Goal: Check status

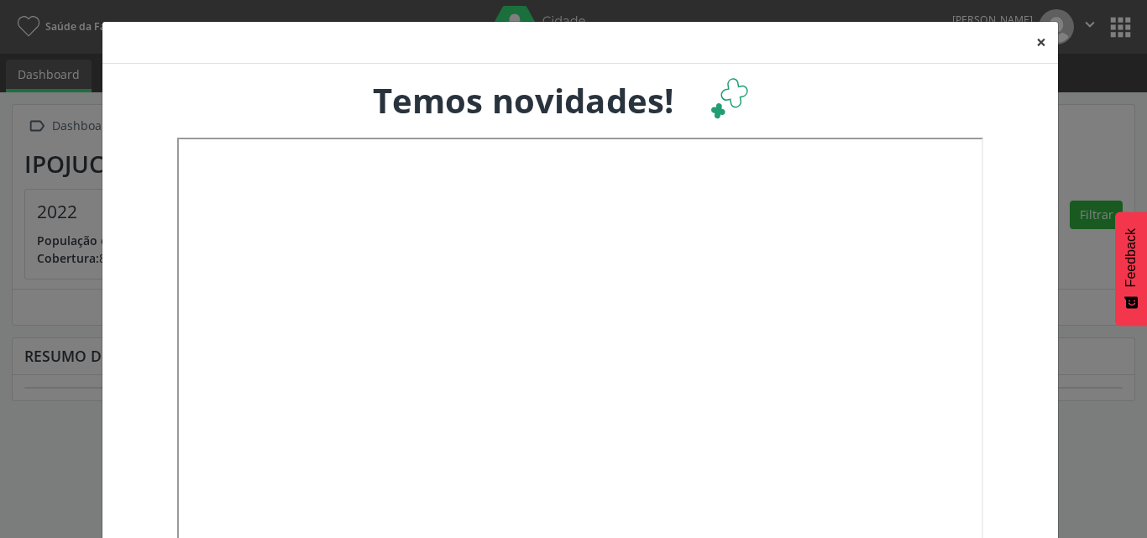
click at [1036, 50] on button "×" at bounding box center [1042, 42] width 34 height 41
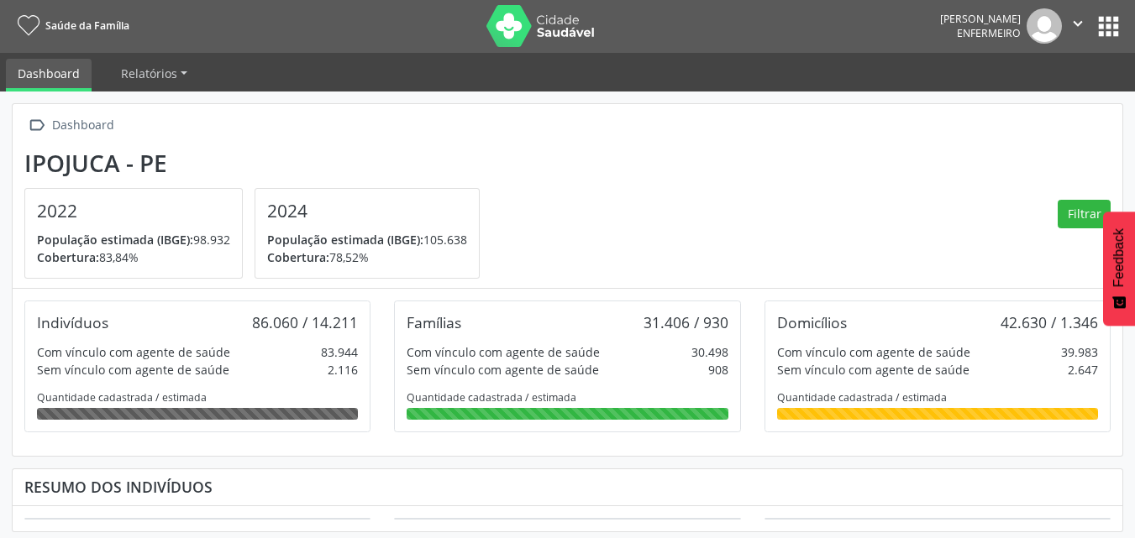
scroll to position [7, 0]
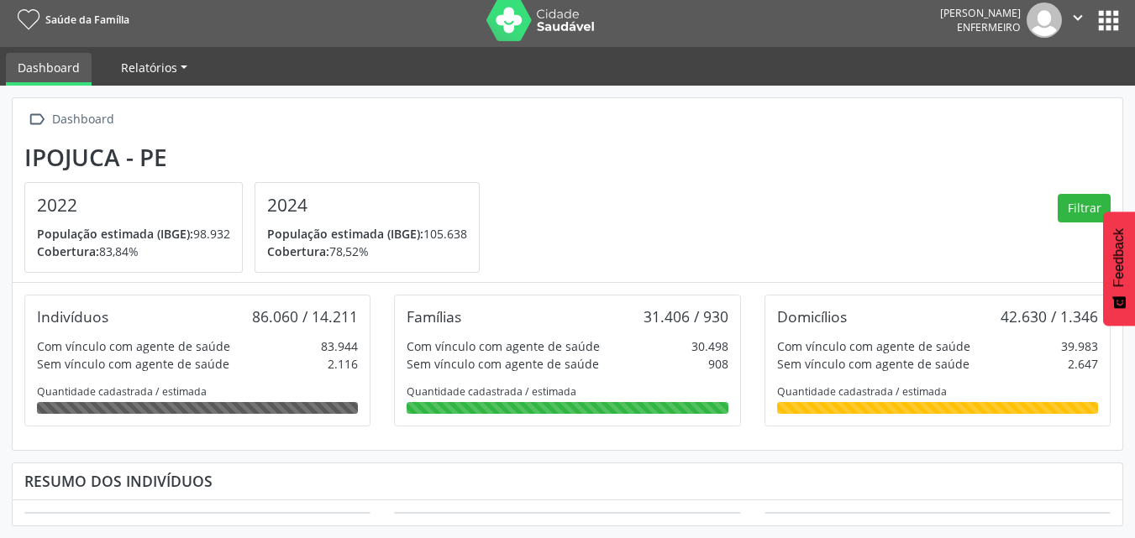
click at [135, 74] on span "Relatórios" at bounding box center [149, 68] width 56 height 16
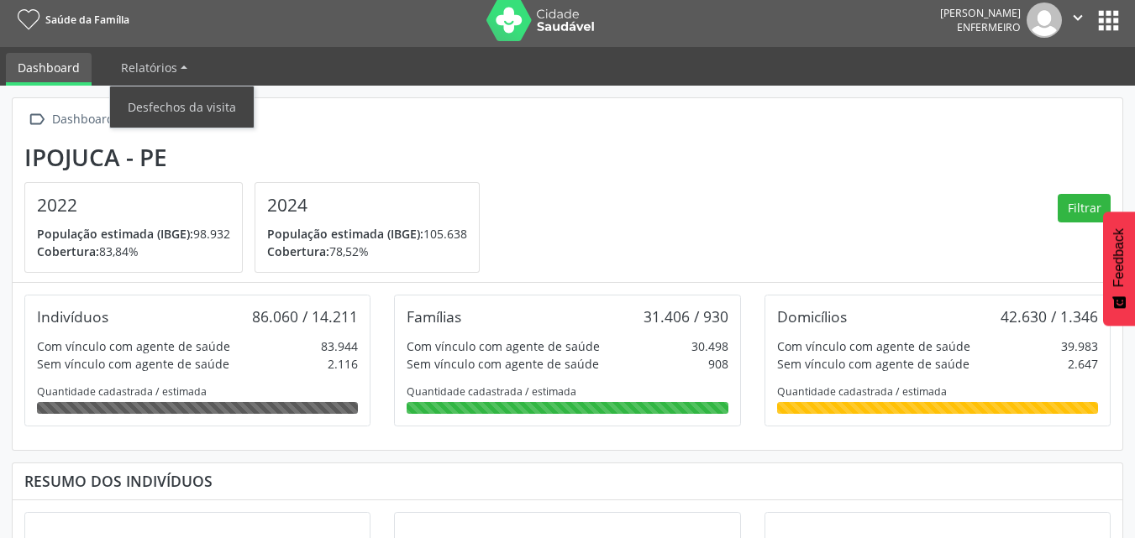
click at [679, 142] on div " Dashboard Ipojuca - PE 2022 População estimada (IBGE): 98.932 Cobertura: 83,8…" at bounding box center [567, 190] width 1109 height 185
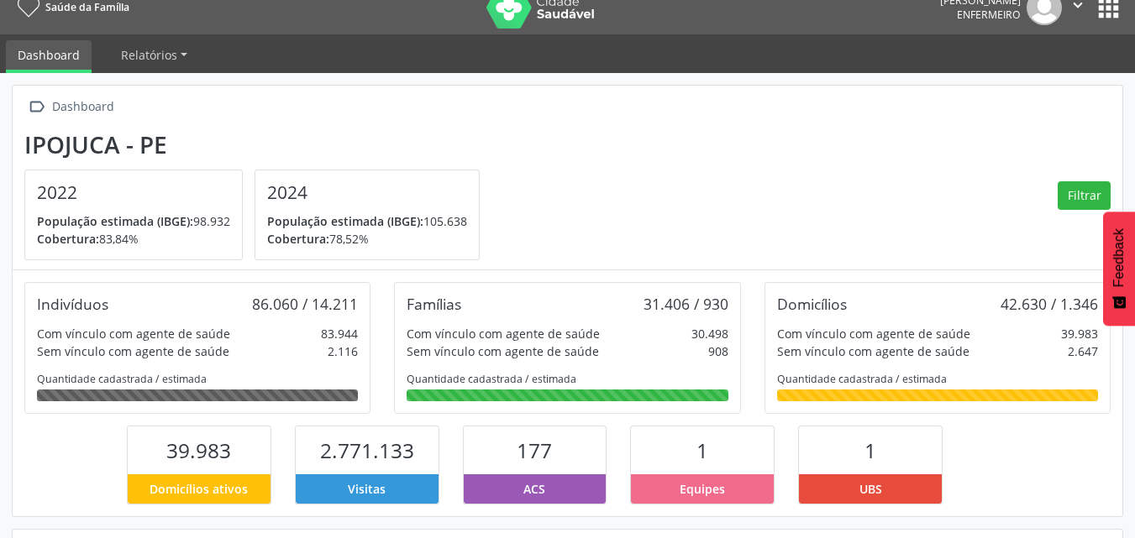
scroll to position [0, 0]
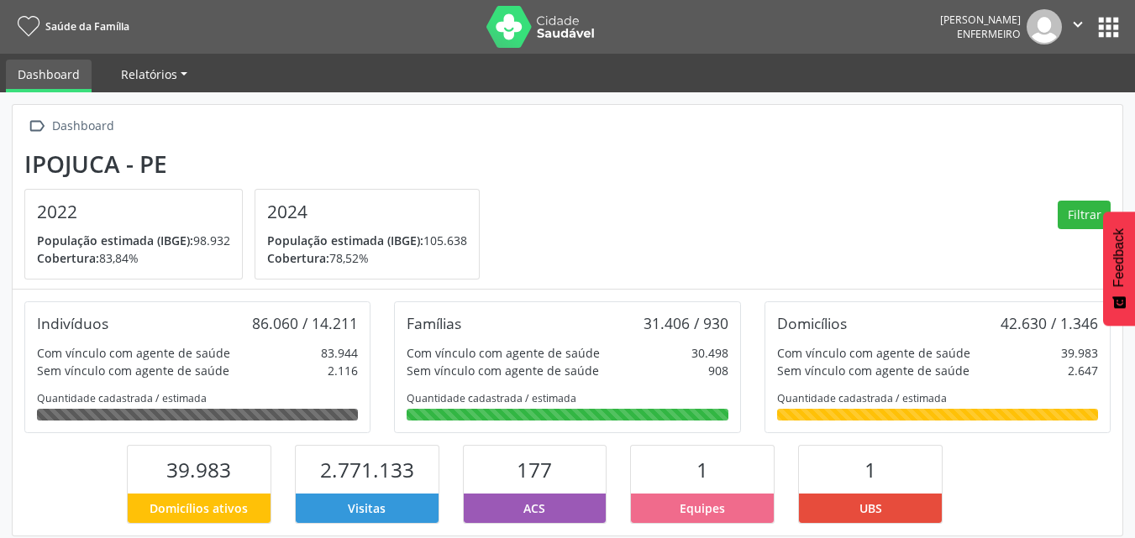
click at [165, 77] on span "Relatórios" at bounding box center [149, 74] width 56 height 16
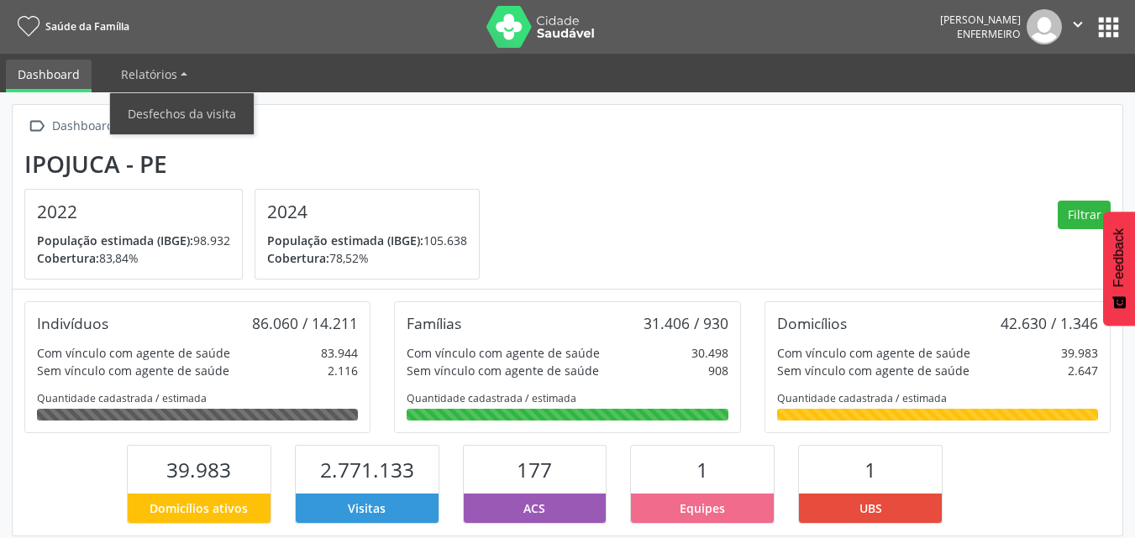
click at [368, 140] on div " Dashboard Ipojuca - PE 2022 População estimada (IBGE): 98.932 Cobertura: 83,8…" at bounding box center [567, 197] width 1109 height 185
click at [1108, 24] on button "apps" at bounding box center [1107, 27] width 29 height 29
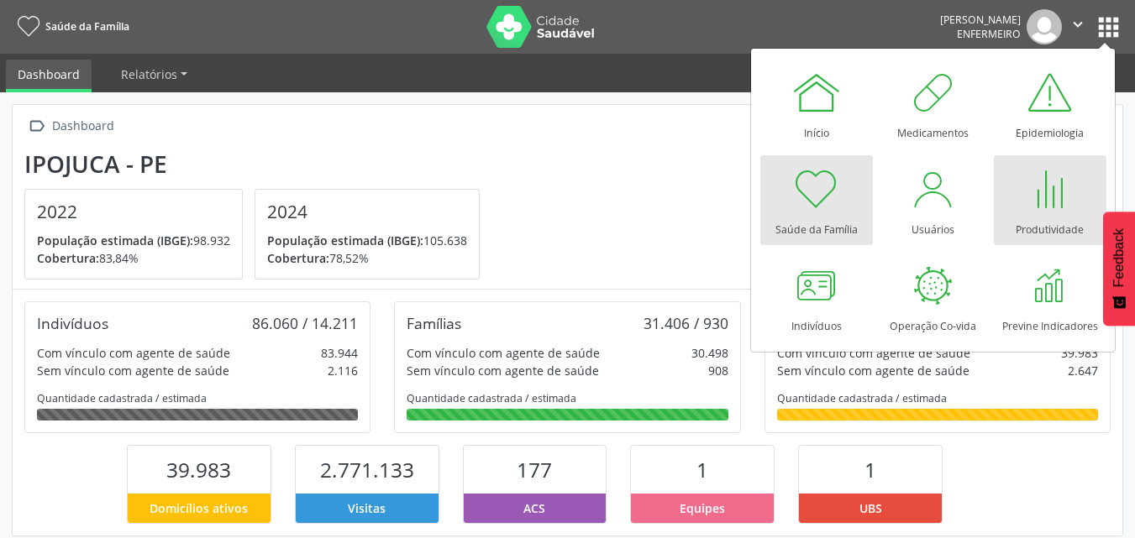
click at [1051, 198] on div at bounding box center [1050, 189] width 50 height 50
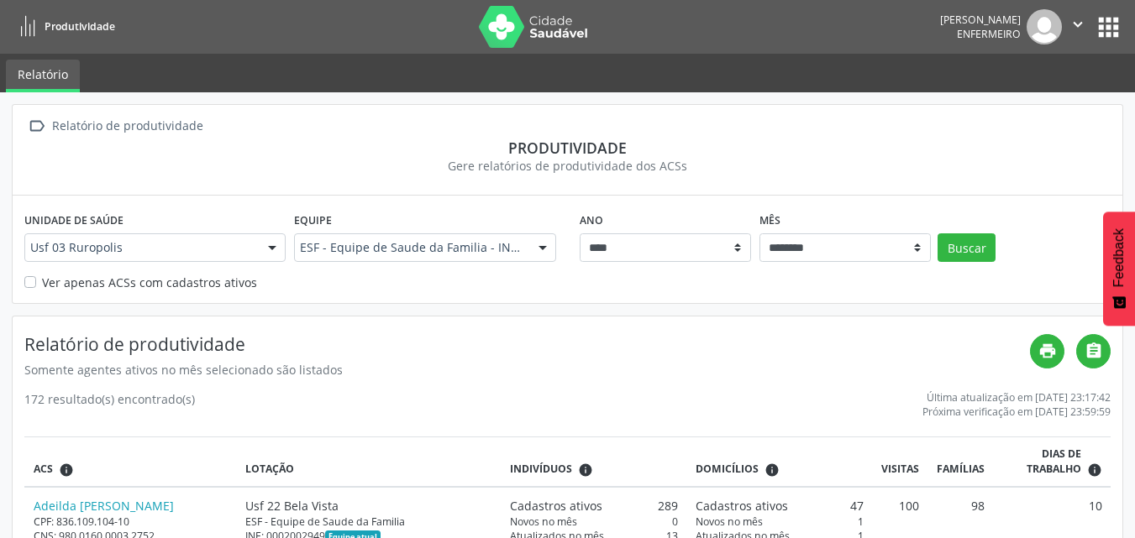
click at [543, 250] on div at bounding box center [542, 248] width 25 height 29
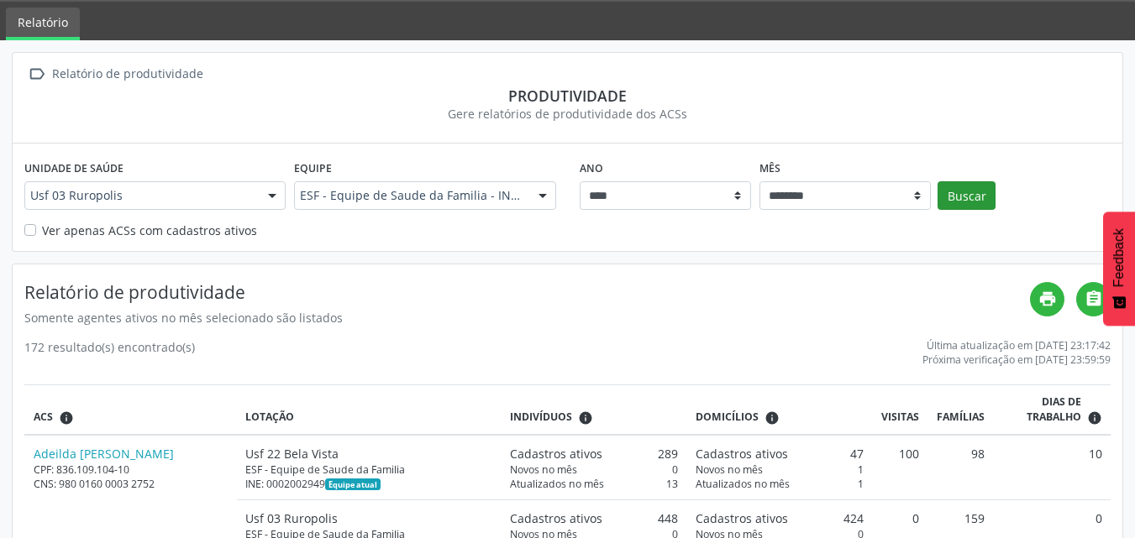
scroll to position [168, 0]
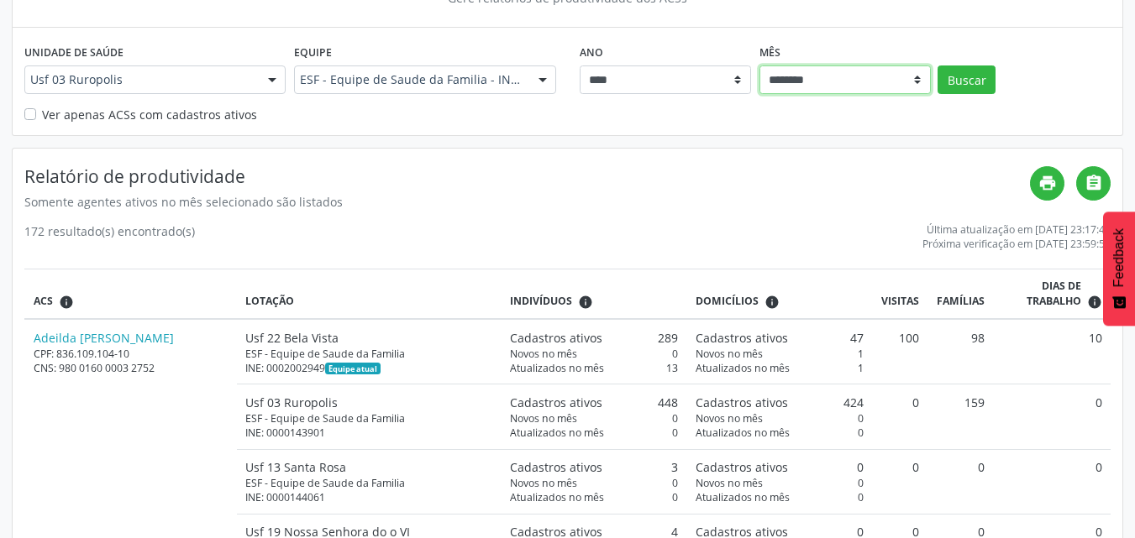
click at [913, 85] on select "******** ****** ***** ***** **** ***** ***** ********* *******" at bounding box center [844, 80] width 171 height 29
select select "**"
click at [759, 66] on select "******** ****** ***** ***** **** ***** ***** ********* *******" at bounding box center [844, 80] width 171 height 29
click at [958, 85] on button "Buscar" at bounding box center [966, 80] width 58 height 29
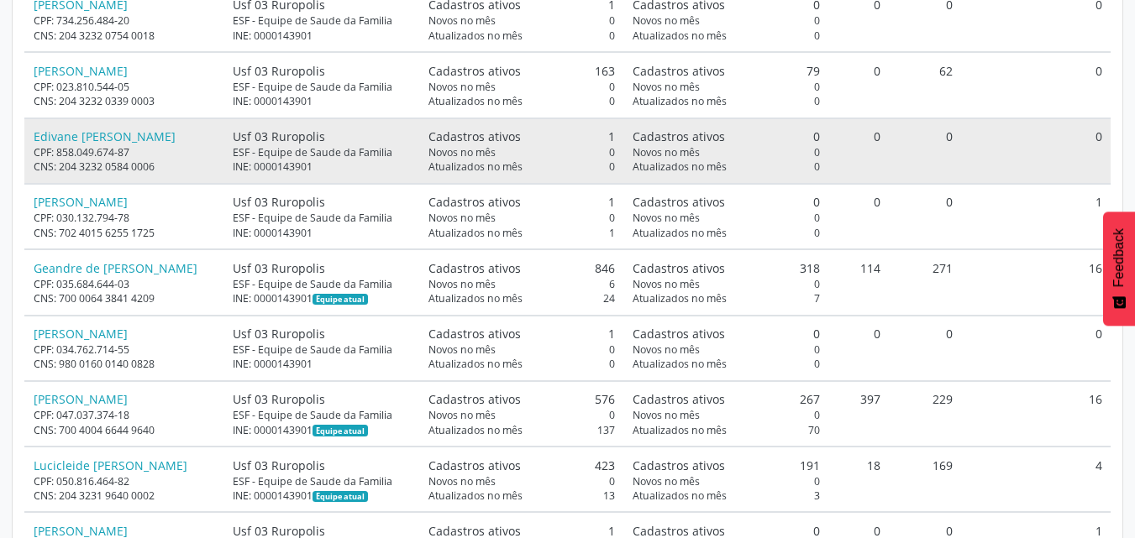
scroll to position [588, 0]
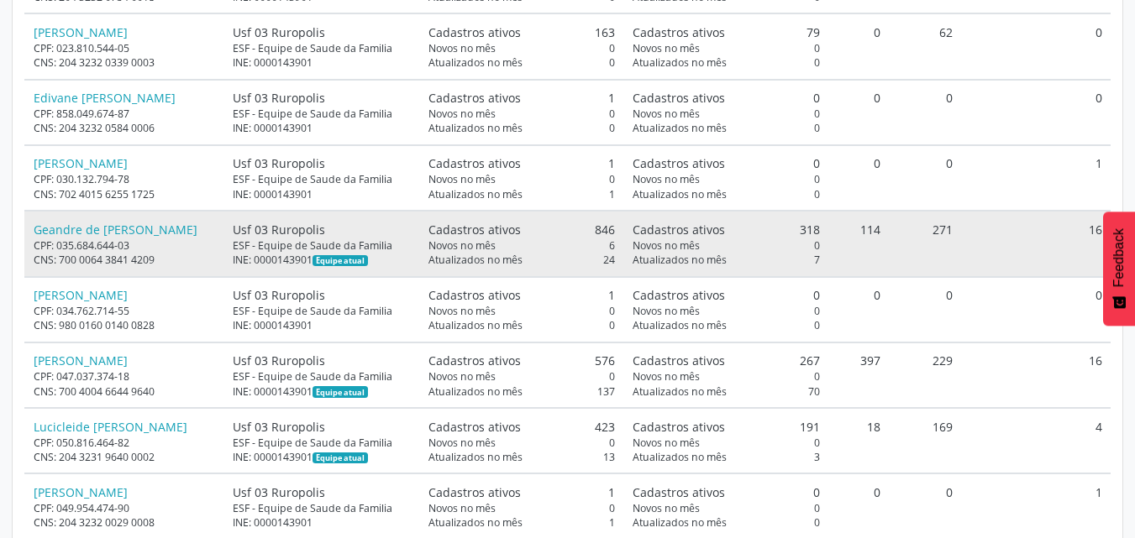
drag, startPoint x: 578, startPoint y: 232, endPoint x: 644, endPoint y: 232, distance: 66.3
click at [644, 232] on tr "Geandre de [PERSON_NAME] CPF: 035.684.644-03 CNS: 700 0064 3841 4209 Usf 03 [GE…" at bounding box center [567, 244] width 1086 height 66
click at [646, 241] on span "Novos no mês" at bounding box center [665, 246] width 67 height 14
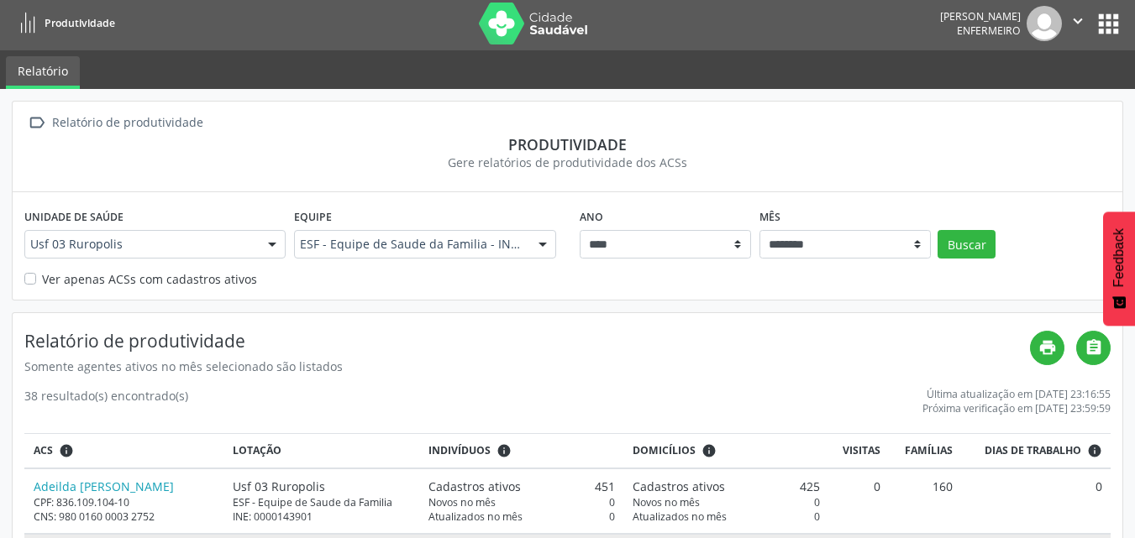
scroll to position [0, 0]
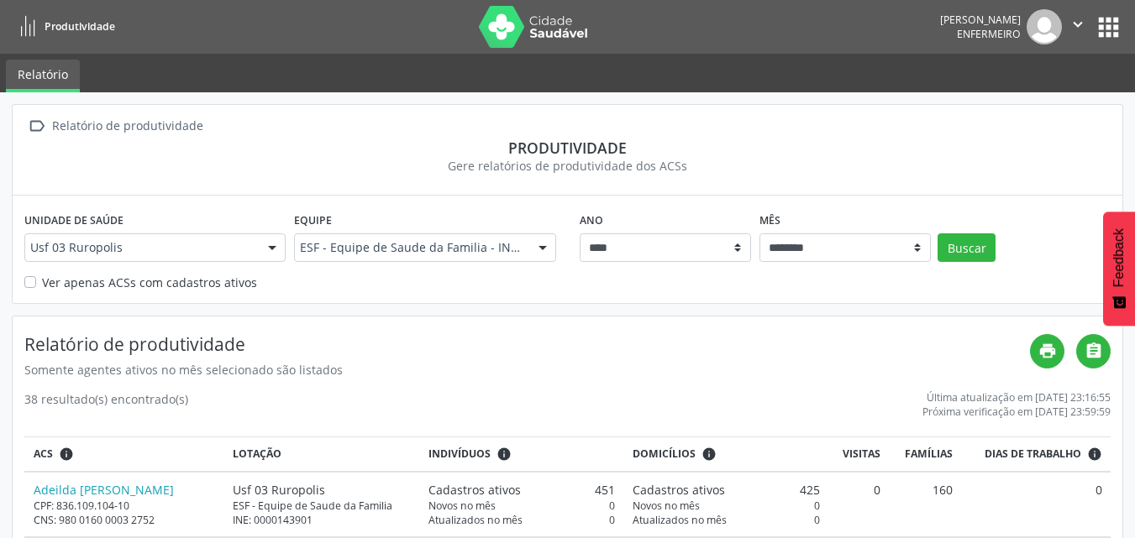
click at [1098, 31] on button "apps" at bounding box center [1107, 27] width 29 height 29
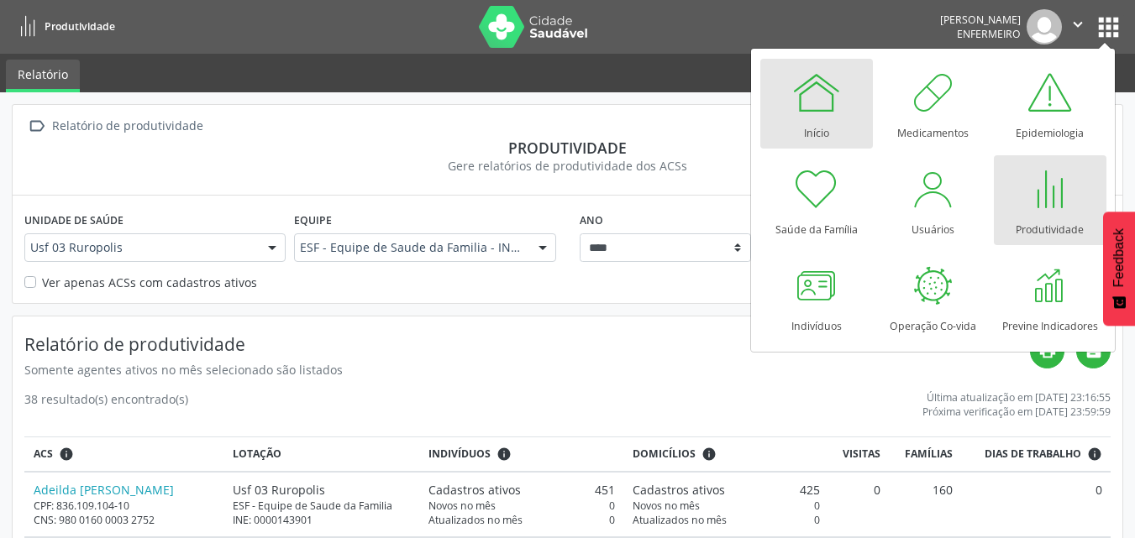
click at [821, 110] on div at bounding box center [816, 92] width 50 height 50
